Goal: Communication & Community: Participate in discussion

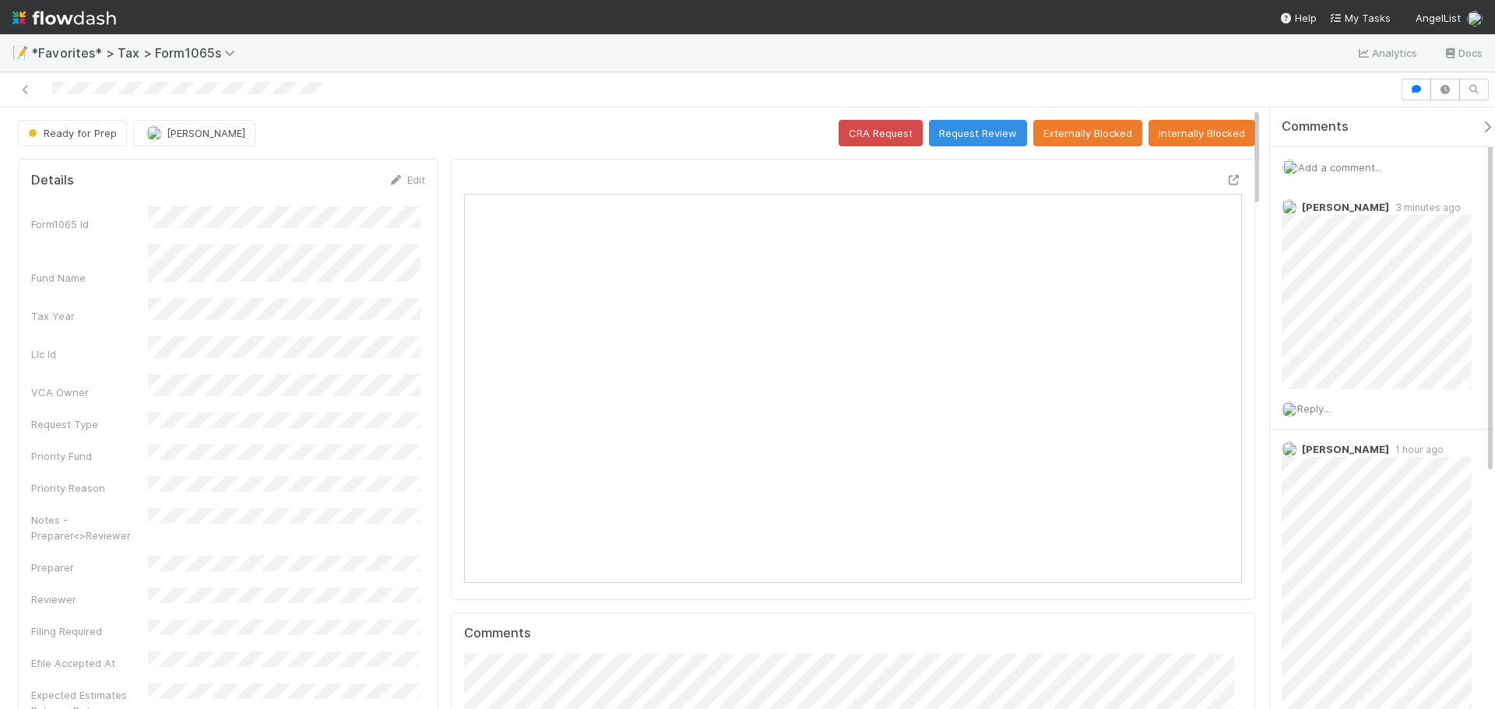
click at [1327, 171] on span "Add a comment..." at bounding box center [1340, 167] width 84 height 12
click at [1360, 298] on span "[PERSON_NAME]" at bounding box center [1374, 293] width 79 height 12
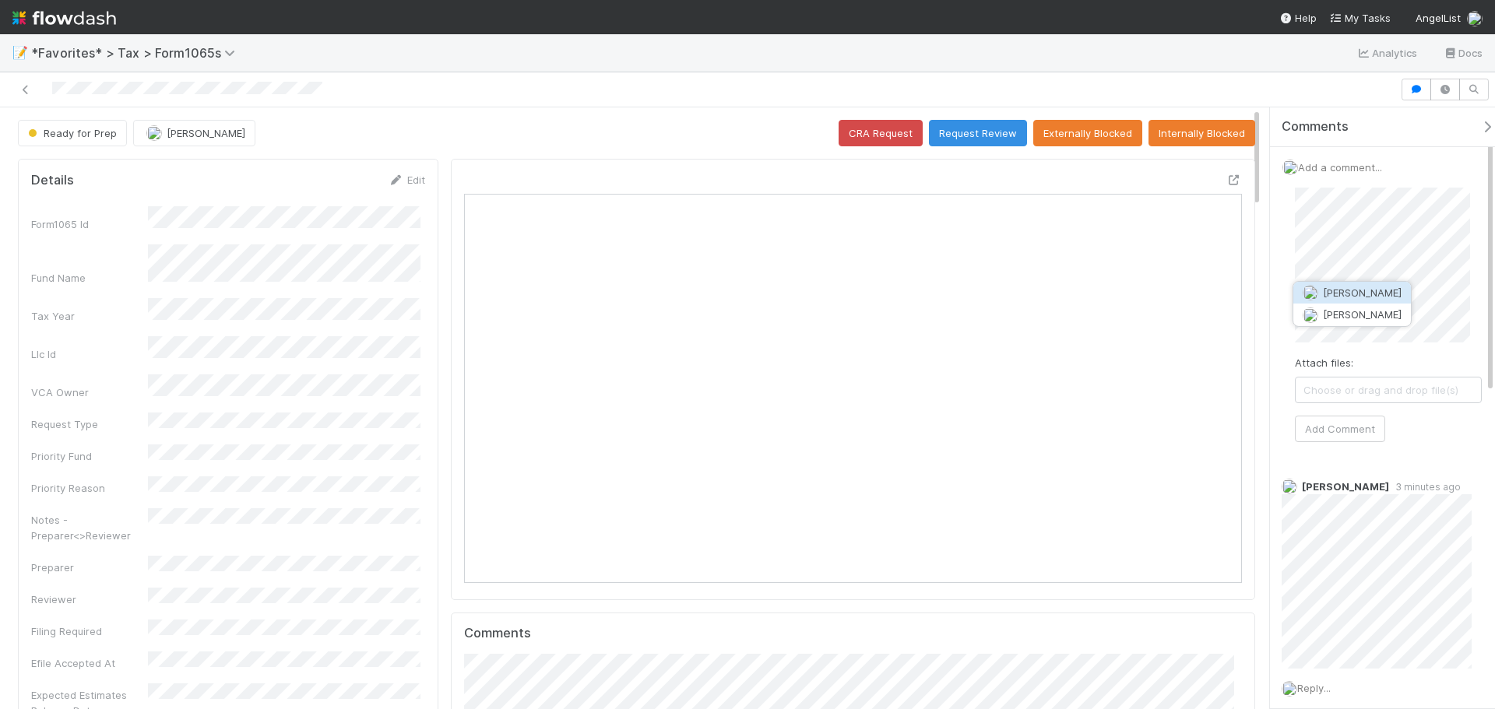
click at [1357, 299] on button "[PERSON_NAME]" at bounding box center [1352, 293] width 118 height 22
click at [1363, 436] on button "Add Comment" at bounding box center [1340, 429] width 90 height 26
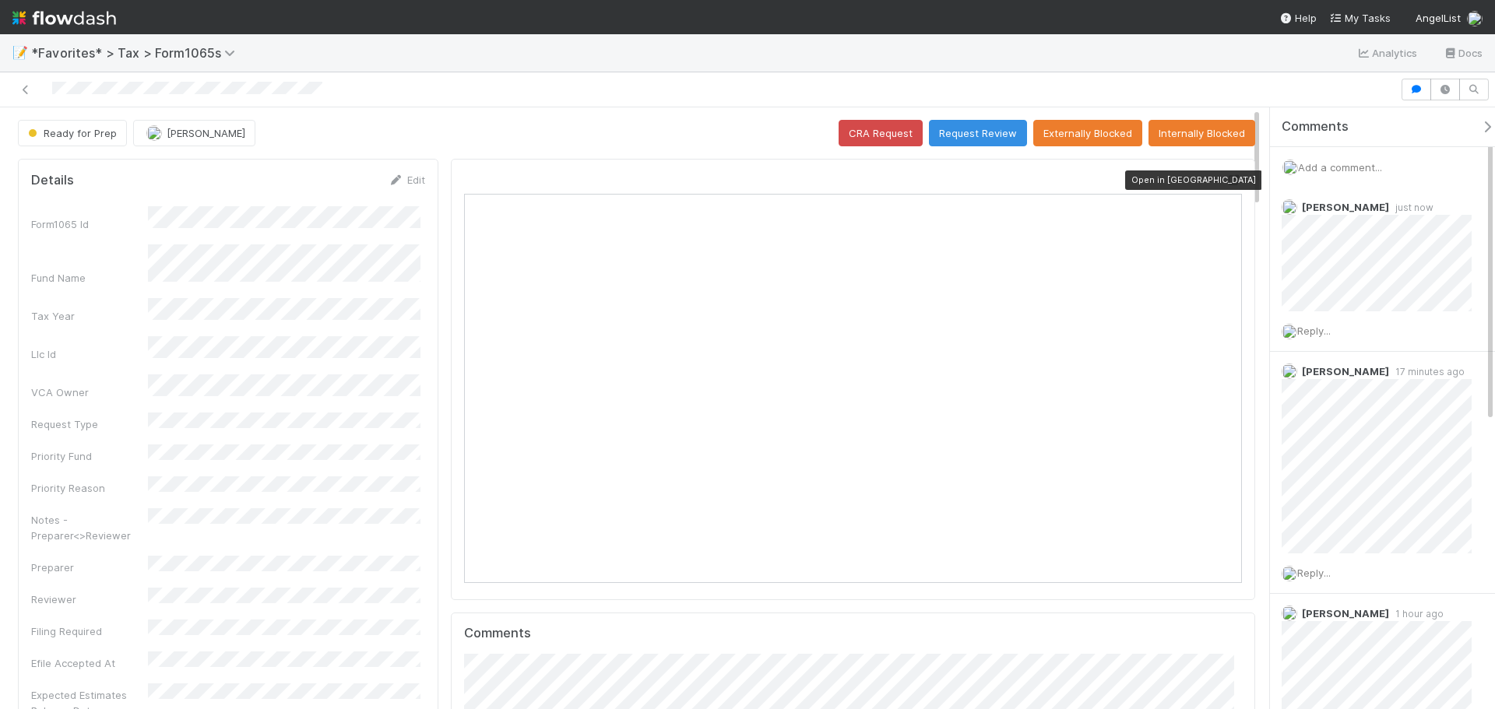
click at [1226, 179] on icon at bounding box center [1234, 180] width 16 height 10
click at [1226, 181] on icon at bounding box center [1234, 180] width 16 height 10
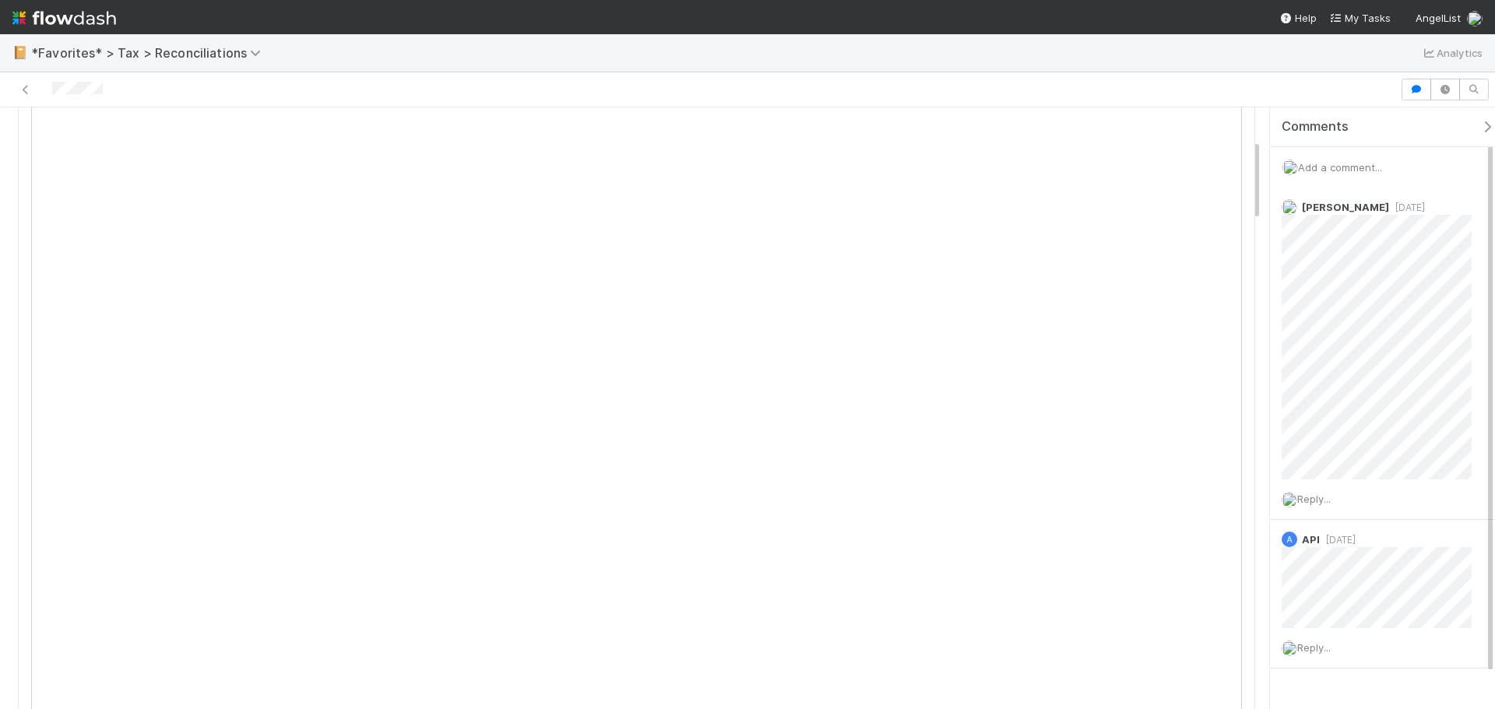
scroll to position [234, 0]
